Goal: Information Seeking & Learning: Find specific fact

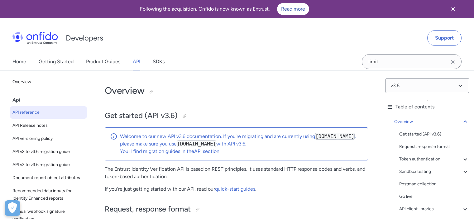
select select "http"
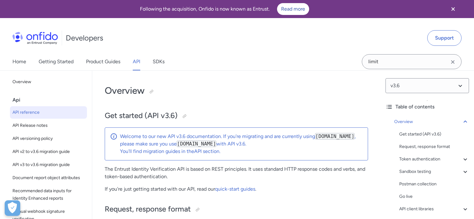
select select "http"
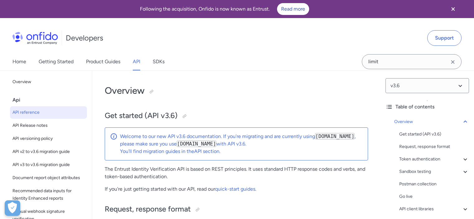
select select "http"
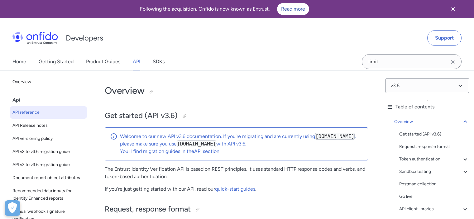
select select "http"
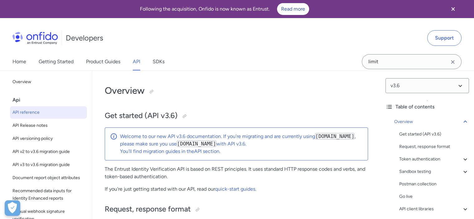
select select "http"
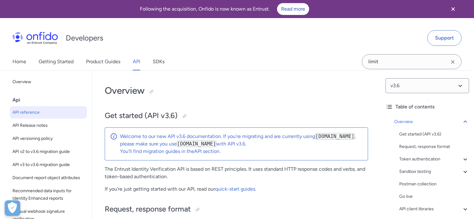
select select "http"
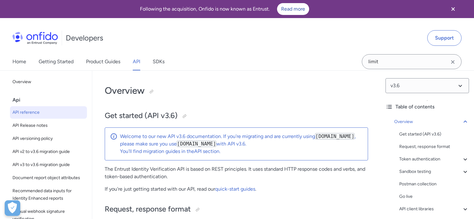
select select "http"
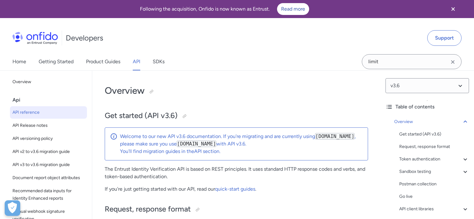
select select "http"
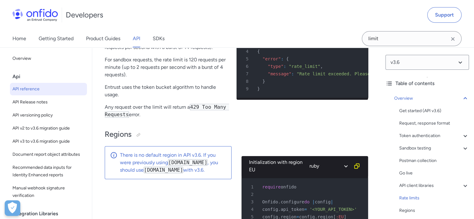
drag, startPoint x: 140, startPoint y: 81, endPoint x: 206, endPoint y: 81, distance: 66.4
click at [205, 51] on p "The Entrust Identity Verification API enforces a maximum volume of requests per…" at bounding box center [166, 32] width 122 height 37
drag, startPoint x: 137, startPoint y: 87, endPoint x: 186, endPoint y: 86, distance: 49.3
click at [183, 51] on p "The Entrust Identity Verification API enforces a maximum volume of requests per…" at bounding box center [166, 32] width 122 height 37
click at [200, 51] on p "The Entrust Identity Verification API enforces a maximum volume of requests per…" at bounding box center [166, 32] width 122 height 37
